Goal: Information Seeking & Learning: Check status

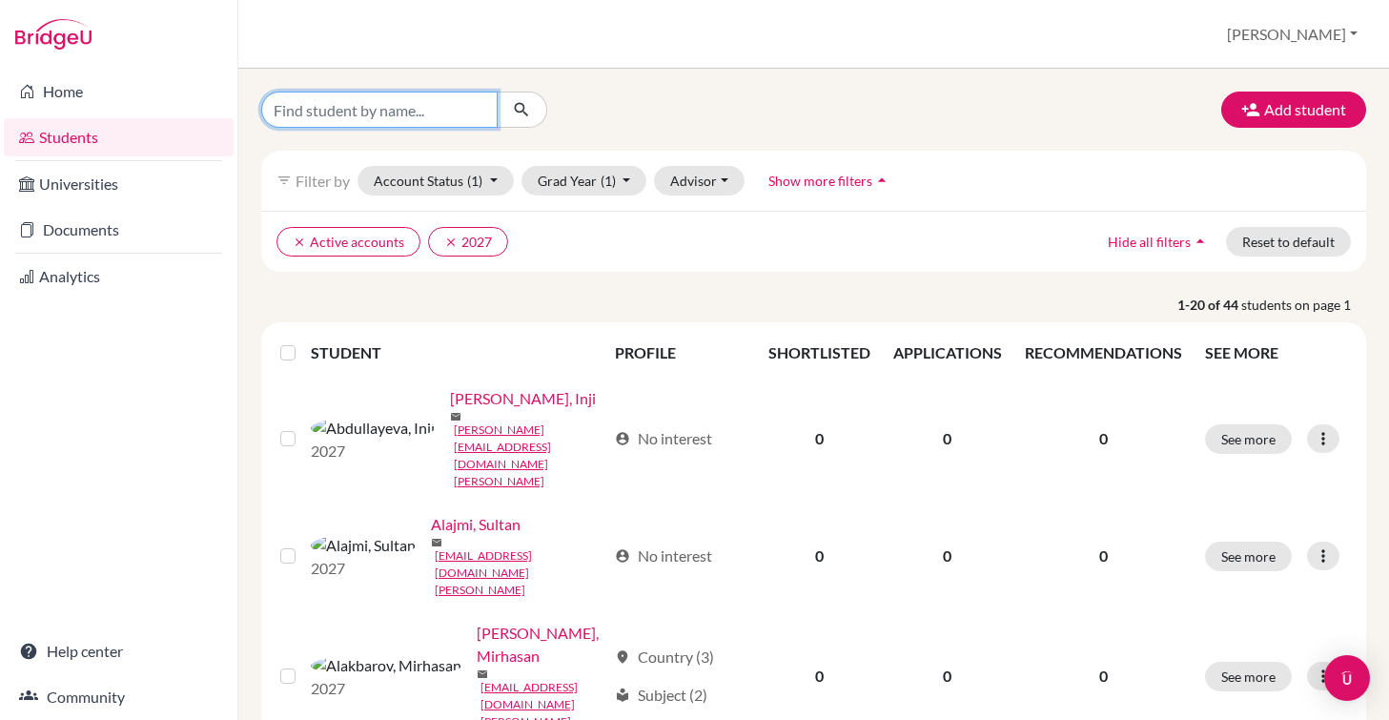
click at [351, 112] on input "Find student by name..." at bounding box center [379, 110] width 236 height 36
type input "[PERSON_NAME]"
click button "submit" at bounding box center [522, 110] width 51 height 36
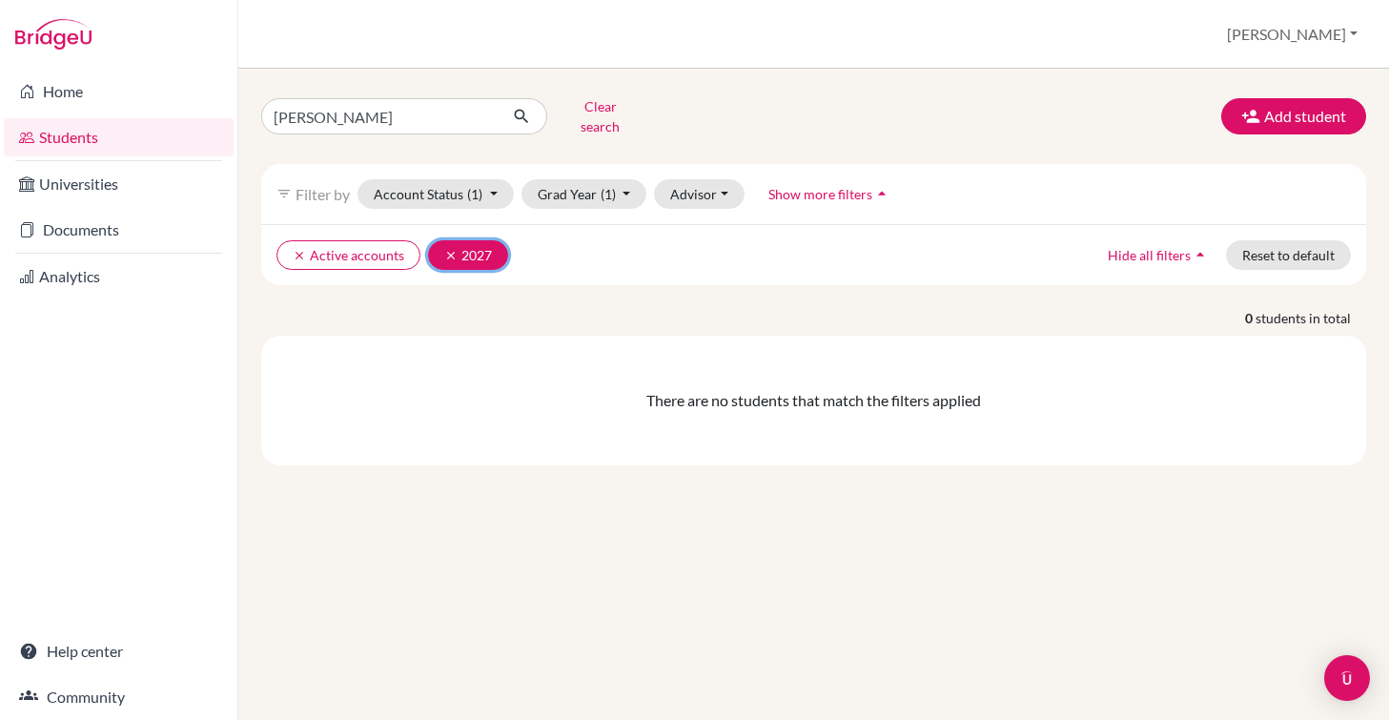
click at [449, 249] on icon "clear" at bounding box center [450, 255] width 13 height 13
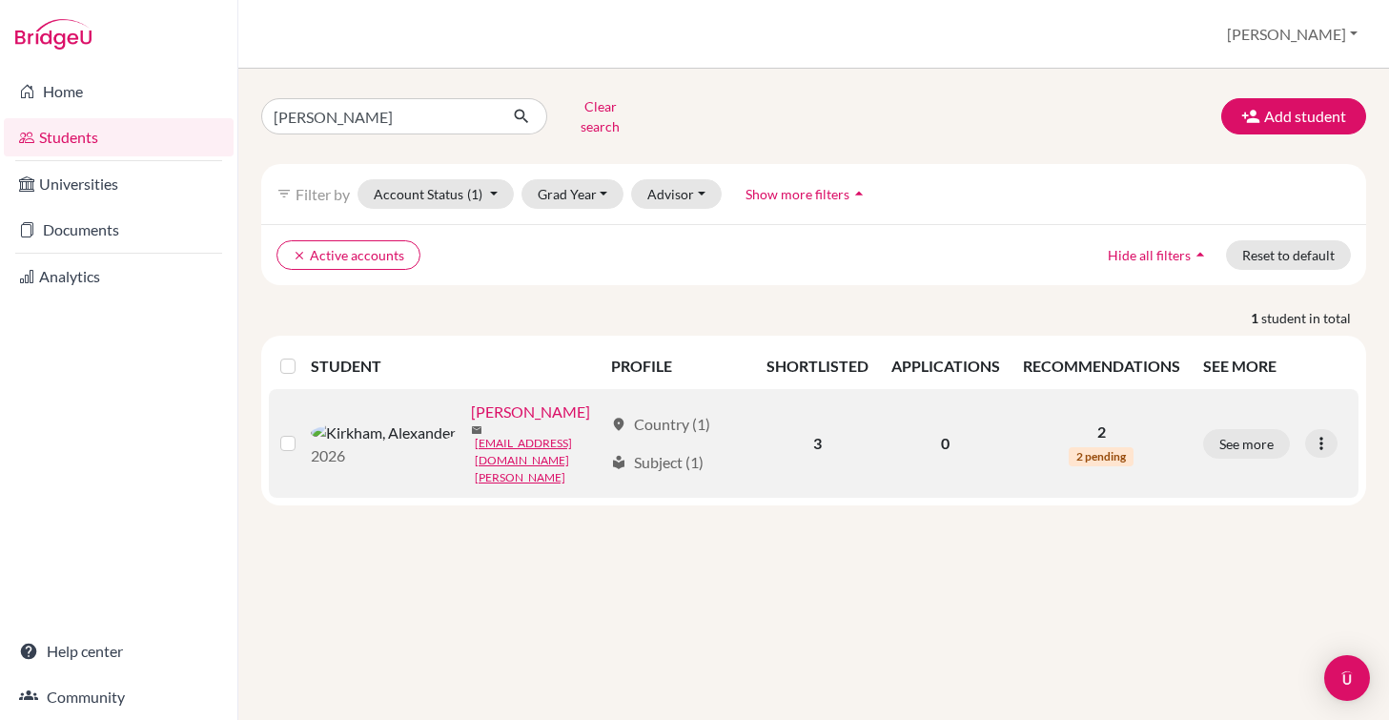
click at [471, 414] on link "[PERSON_NAME]" at bounding box center [530, 411] width 119 height 23
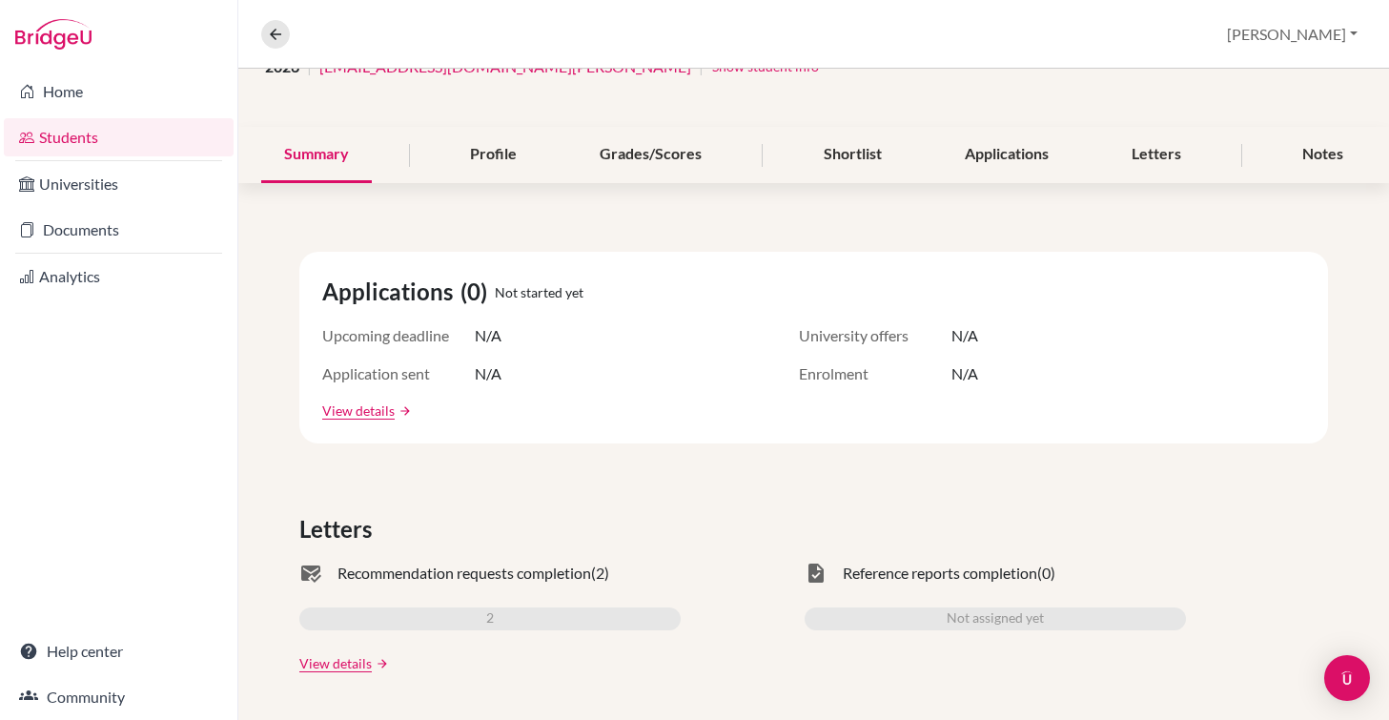
scroll to position [11, 0]
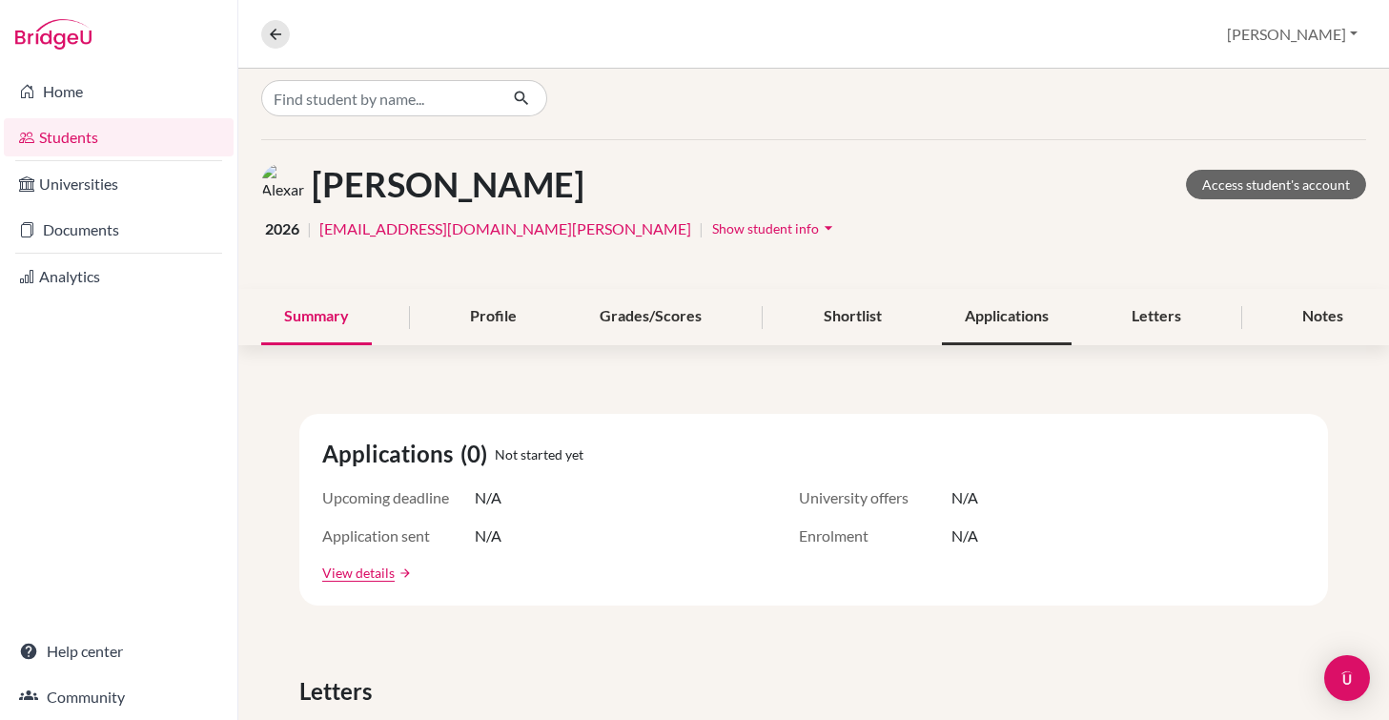
click at [977, 327] on div "Applications" at bounding box center [1007, 317] width 130 height 56
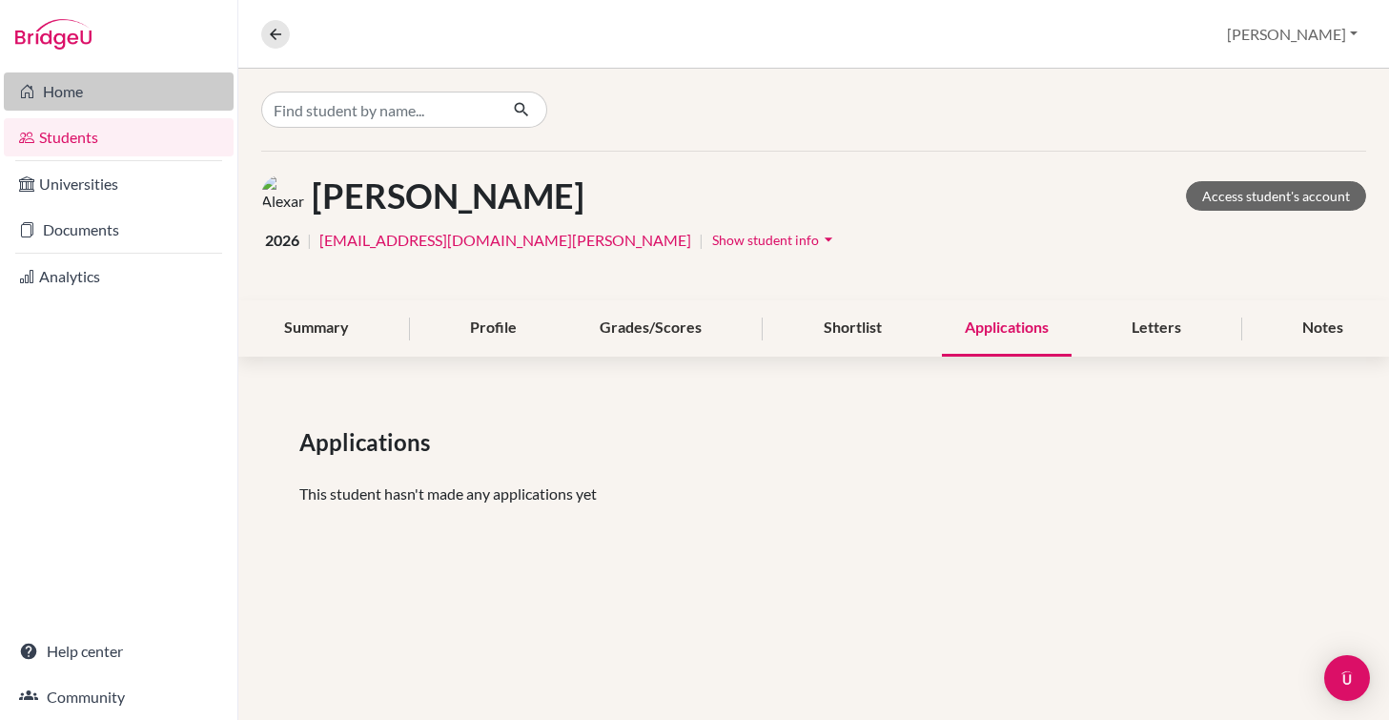
click at [80, 94] on link "Home" at bounding box center [119, 91] width 230 height 38
